Goal: Transaction & Acquisition: Purchase product/service

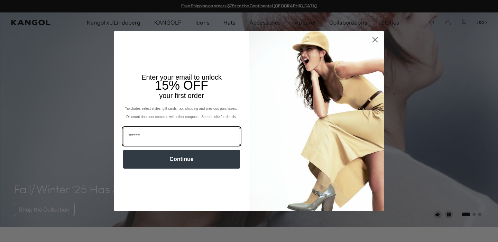
scroll to position [0, 142]
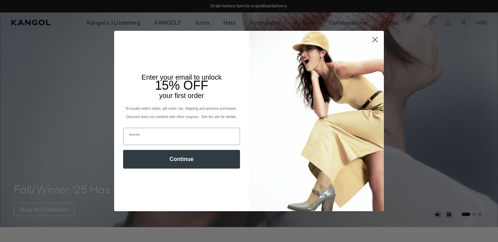
click at [377, 38] on circle "Close dialog" at bounding box center [374, 39] width 11 height 11
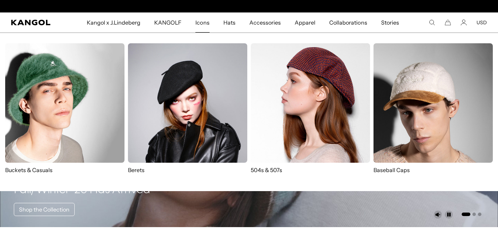
scroll to position [0, 0]
click at [267, 76] on img at bounding box center [310, 102] width 119 height 119
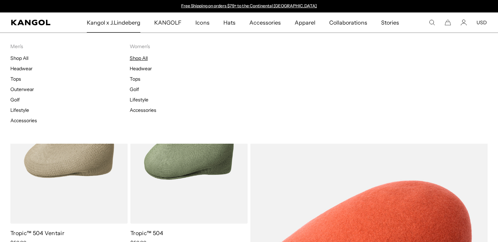
click at [144, 56] on link "Shop All" at bounding box center [139, 58] width 18 height 6
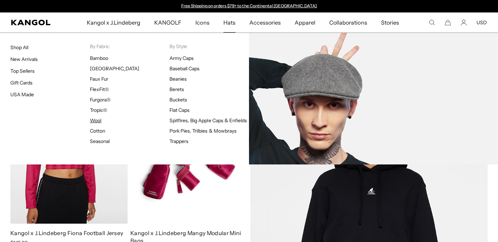
click at [97, 119] on link "Wool" at bounding box center [95, 120] width 11 height 6
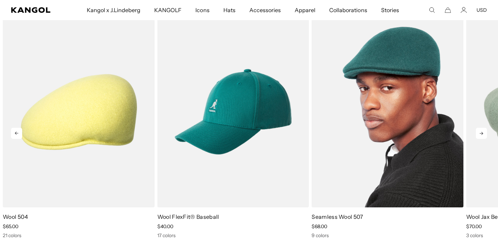
click at [389, 135] on img "3 of 10" at bounding box center [388, 112] width 152 height 191
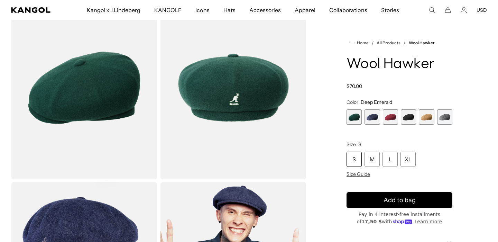
click at [370, 118] on span "2 of 6" at bounding box center [371, 116] width 15 height 15
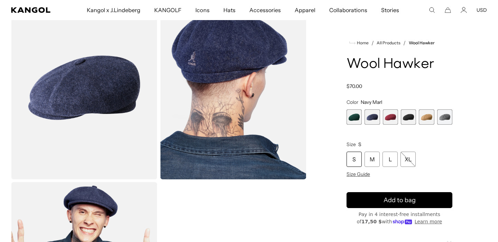
scroll to position [0, 142]
click at [391, 120] on span "3 of 6" at bounding box center [390, 116] width 15 height 15
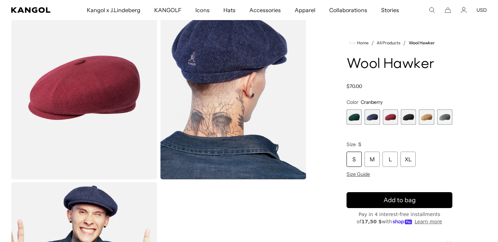
click at [405, 119] on span "4 of 6" at bounding box center [408, 116] width 15 height 15
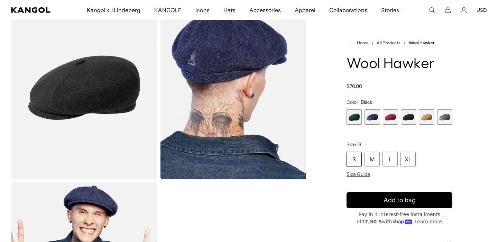
click at [423, 118] on span "5 of 6" at bounding box center [426, 116] width 15 height 15
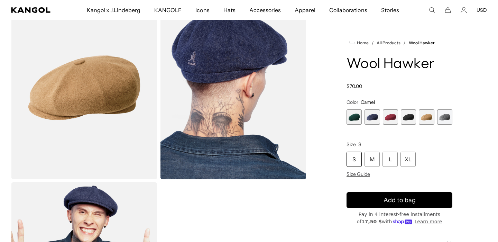
click at [442, 119] on span "6 of 6" at bounding box center [444, 116] width 15 height 15
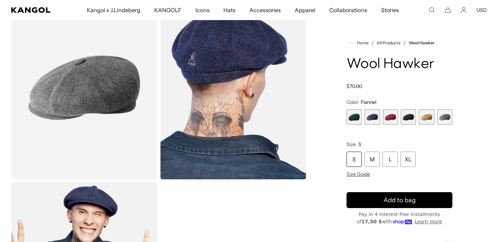
click at [423, 121] on span "5 of 6" at bounding box center [426, 116] width 15 height 15
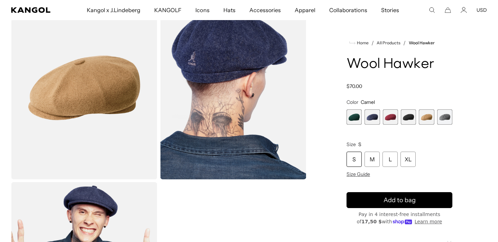
click at [355, 159] on div "S" at bounding box center [353, 158] width 15 height 15
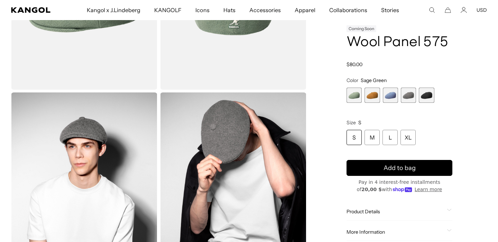
scroll to position [146, 0]
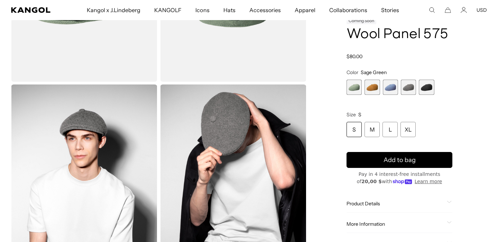
click at [371, 90] on span "2 of 5" at bounding box center [371, 87] width 15 height 15
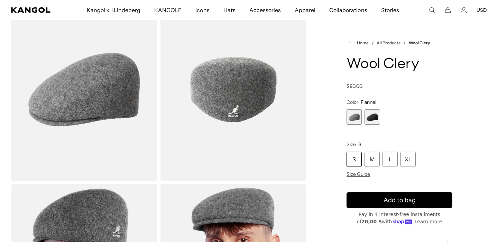
scroll to position [0, 142]
click at [254, 128] on img "Gallery Viewer" at bounding box center [233, 89] width 146 height 183
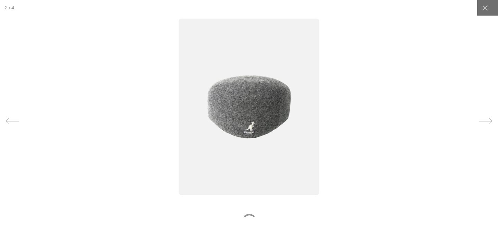
scroll to position [0, 0]
click at [482, 119] on icon at bounding box center [486, 121] width 14 height 14
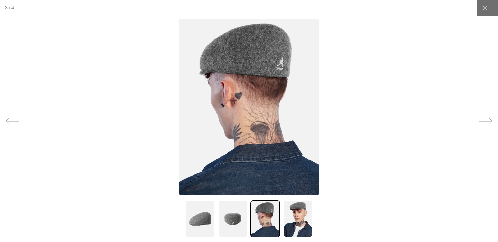
click at [482, 119] on icon at bounding box center [486, 121] width 14 height 14
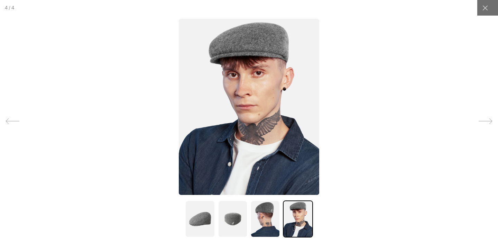
click at [482, 119] on icon at bounding box center [486, 121] width 14 height 14
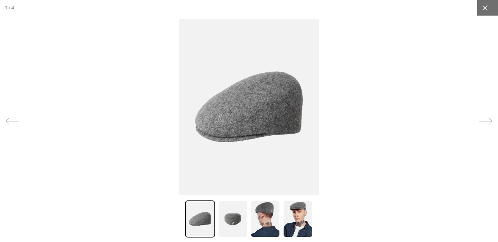
click at [486, 2] on div at bounding box center [485, 8] width 16 height 16
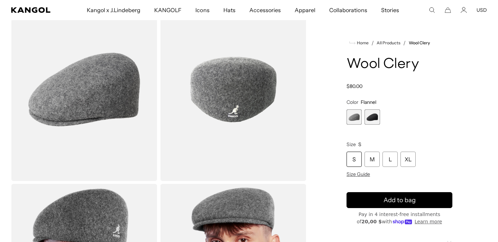
click at [373, 113] on span "2 of 2" at bounding box center [371, 116] width 15 height 15
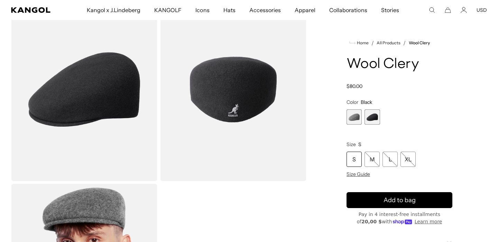
click at [354, 120] on span "1 of 2" at bounding box center [353, 116] width 15 height 15
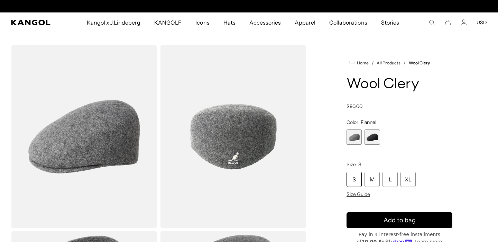
scroll to position [0, 142]
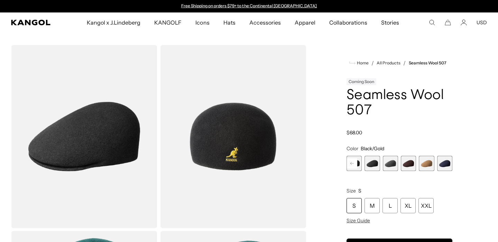
click at [371, 166] on span "5 of 9" at bounding box center [371, 163] width 15 height 15
click at [409, 167] on span "7 of 9" at bounding box center [408, 163] width 15 height 15
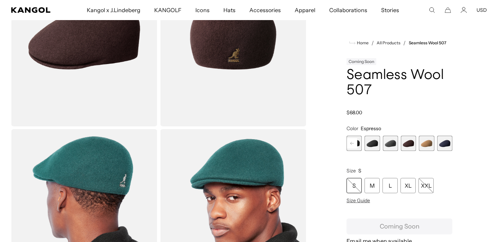
scroll to position [74, 0]
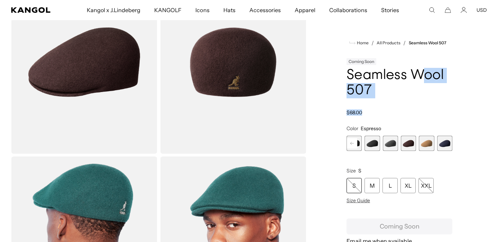
drag, startPoint x: 352, startPoint y: 77, endPoint x: 426, endPoint y: 75, distance: 74.4
drag, startPoint x: 342, startPoint y: 74, endPoint x: 434, endPoint y: 72, distance: 92.3
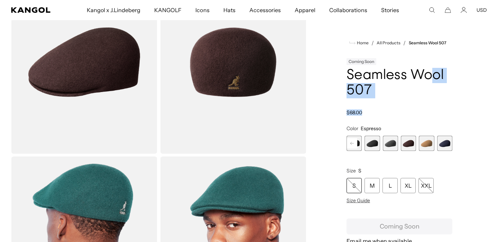
click at [434, 72] on h1 "Seamless Wool 507" at bounding box center [399, 83] width 106 height 30
drag, startPoint x: 457, startPoint y: 69, endPoint x: 343, endPoint y: 74, distance: 114.2
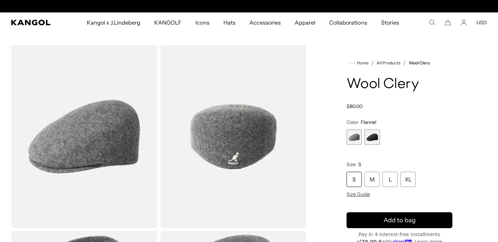
scroll to position [0, 142]
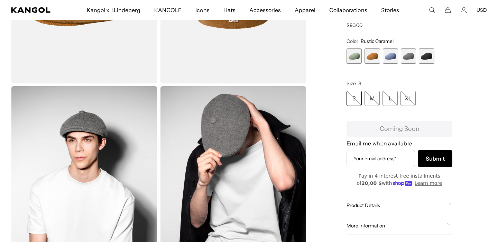
scroll to position [0, 142]
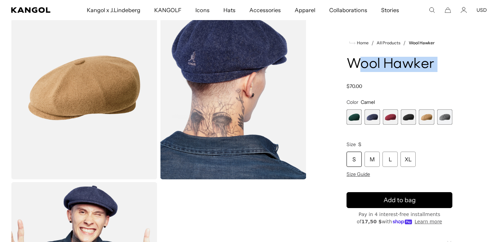
scroll to position [0, 142]
click at [352, 64] on div "Home / All Products / Wool Hawker Wool Hawker Regular price $70.00 Regular pric…" at bounding box center [399, 180] width 175 height 369
copy div "Wool Hawker"
click at [118, 107] on img "Gallery Viewer" at bounding box center [84, 87] width 146 height 183
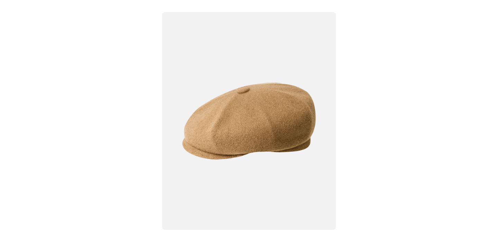
scroll to position [0, 142]
